Goal: Check status: Check status

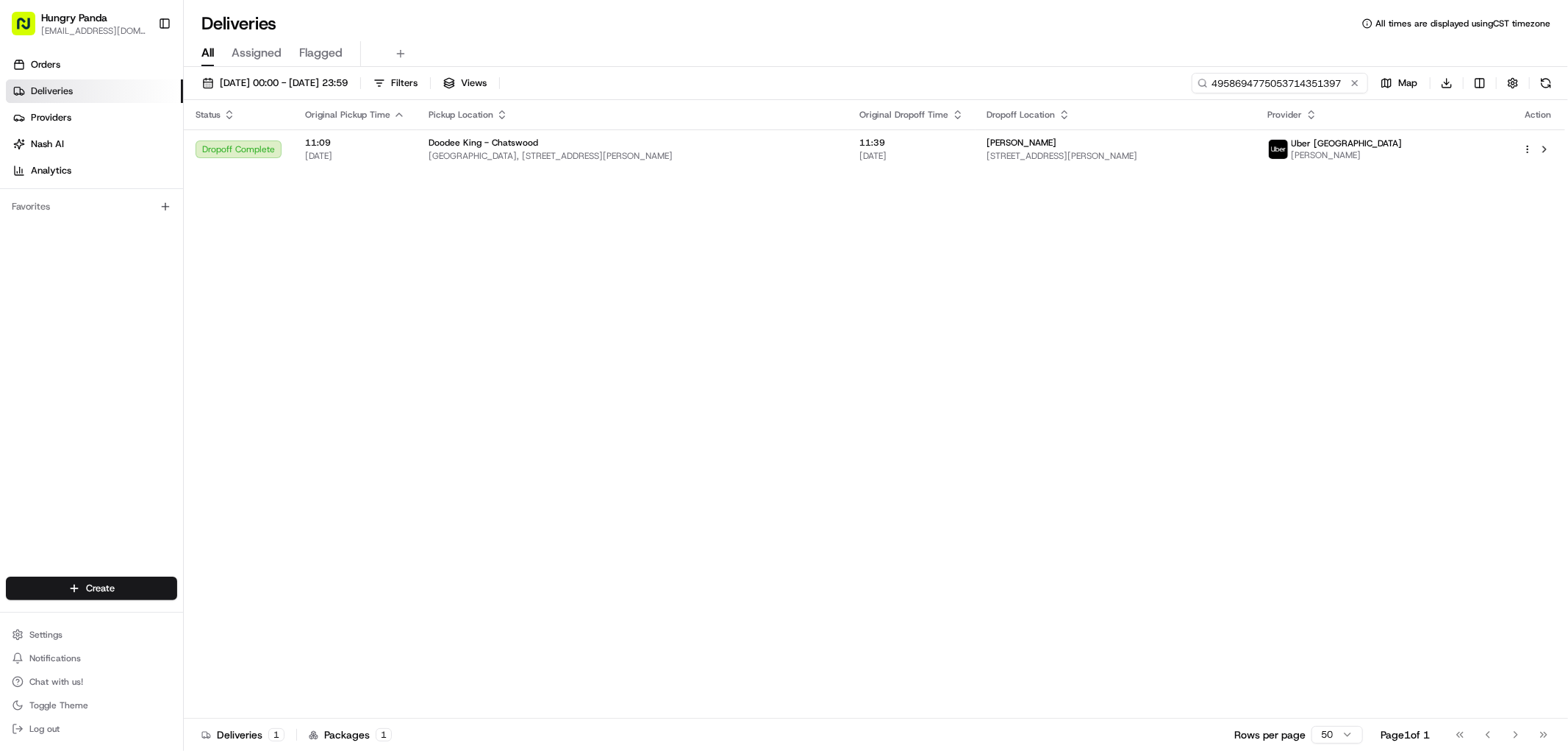
click at [1325, 83] on input "4958694775053714351397" at bounding box center [1279, 83] width 176 height 20
paste input "6358631185751735241261"
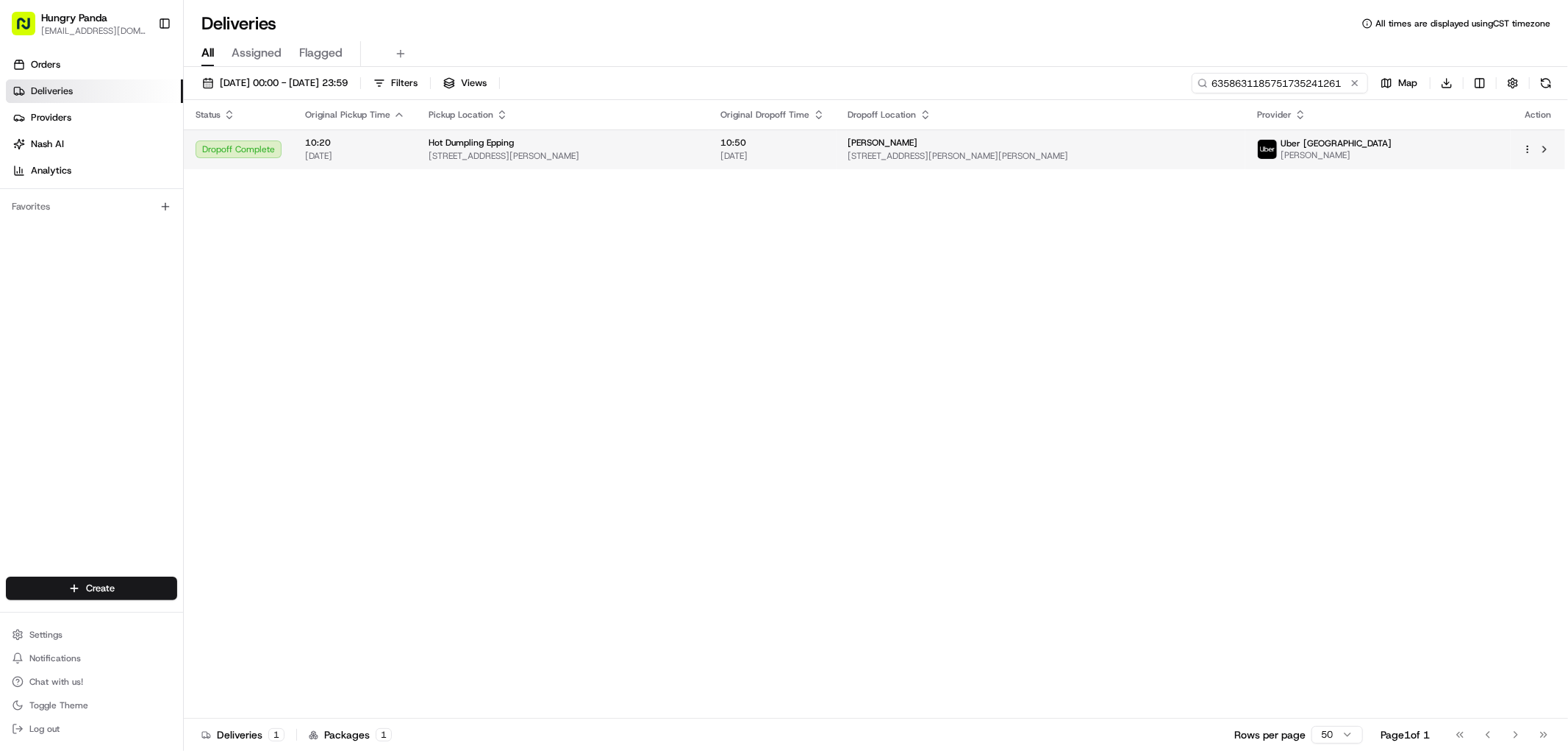
type input "6358631185751735241261"
click at [1083, 162] on span "[STREET_ADDRESS][PERSON_NAME][PERSON_NAME]" at bounding box center [1041, 156] width 386 height 12
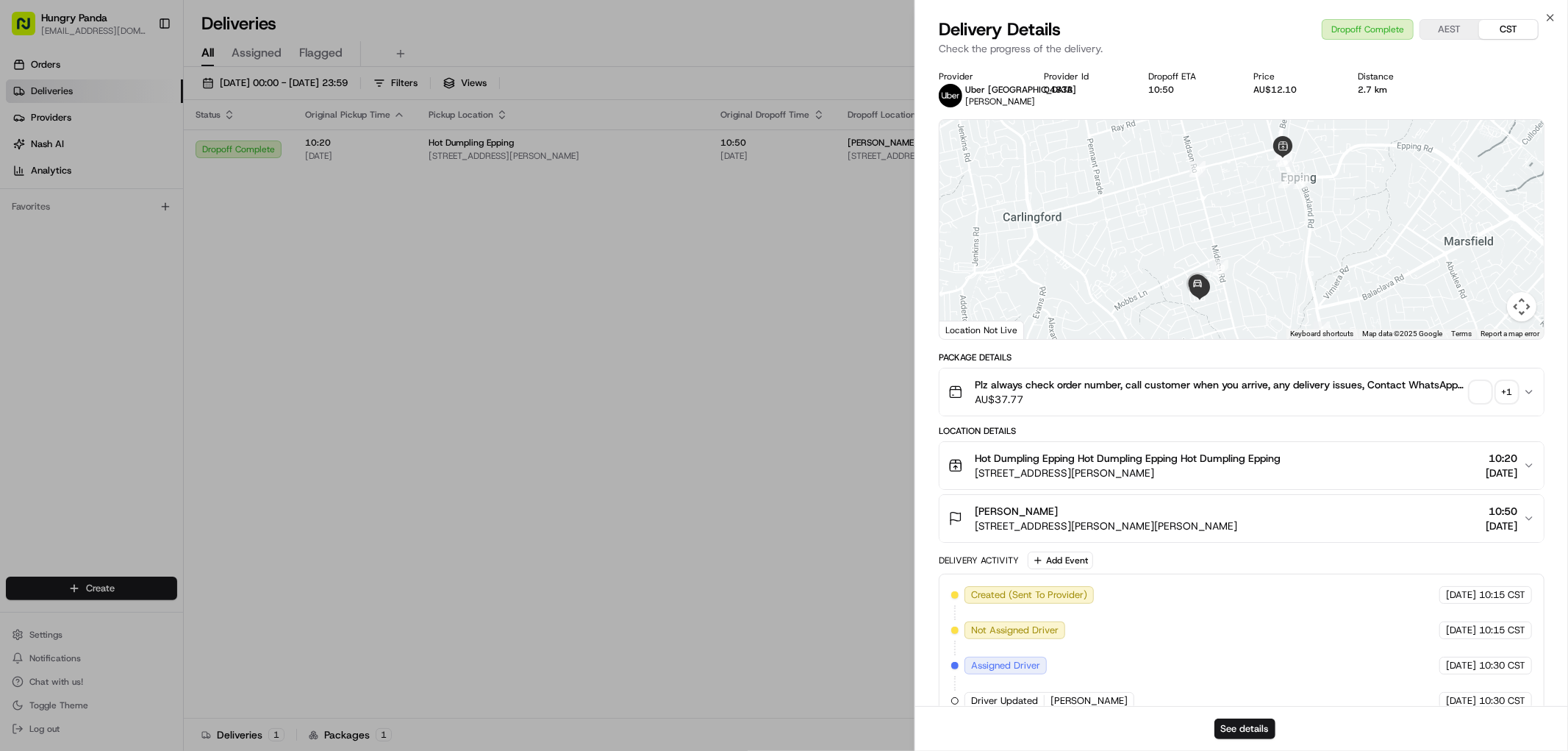
click at [1505, 396] on div "+ 1" at bounding box center [1507, 392] width 20 height 20
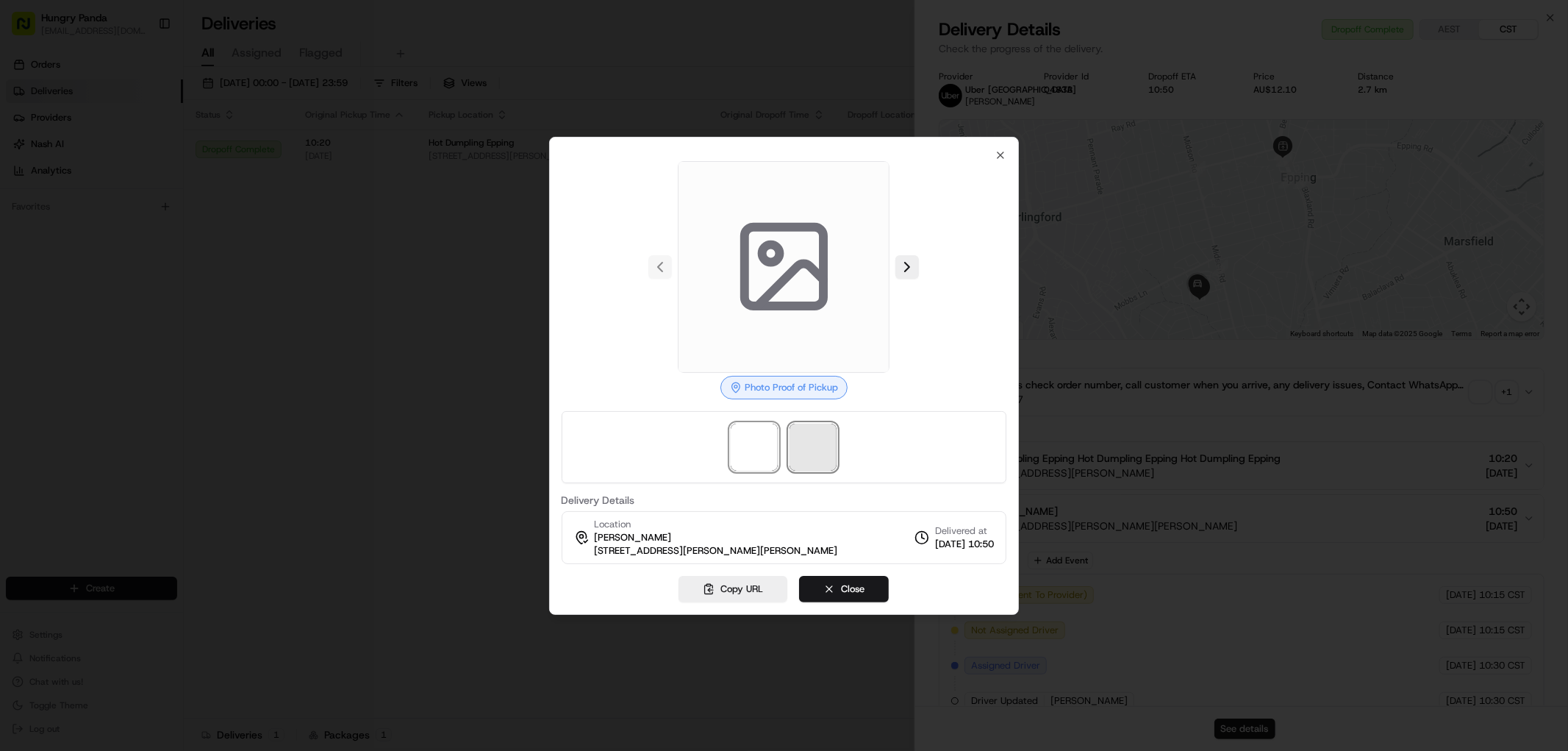
click at [812, 444] on span at bounding box center [812, 446] width 47 height 47
click at [803, 452] on span at bounding box center [812, 446] width 47 height 47
